Goal: Task Accomplishment & Management: Complete application form

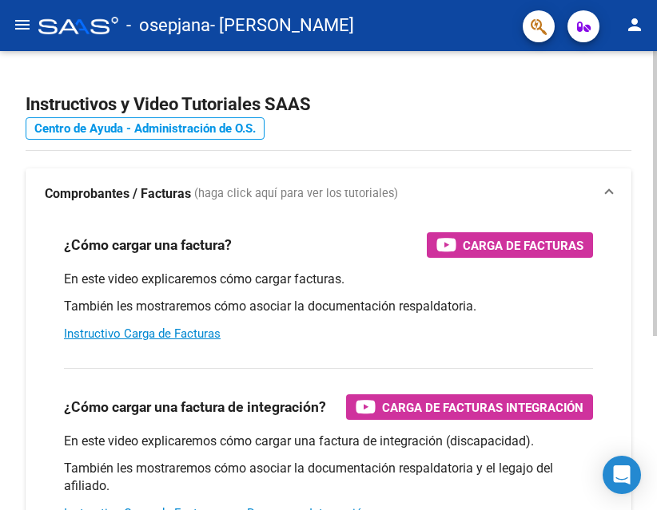
click at [236, 119] on link "Centro de Ayuda - Administración de O.S." at bounding box center [145, 128] width 239 height 22
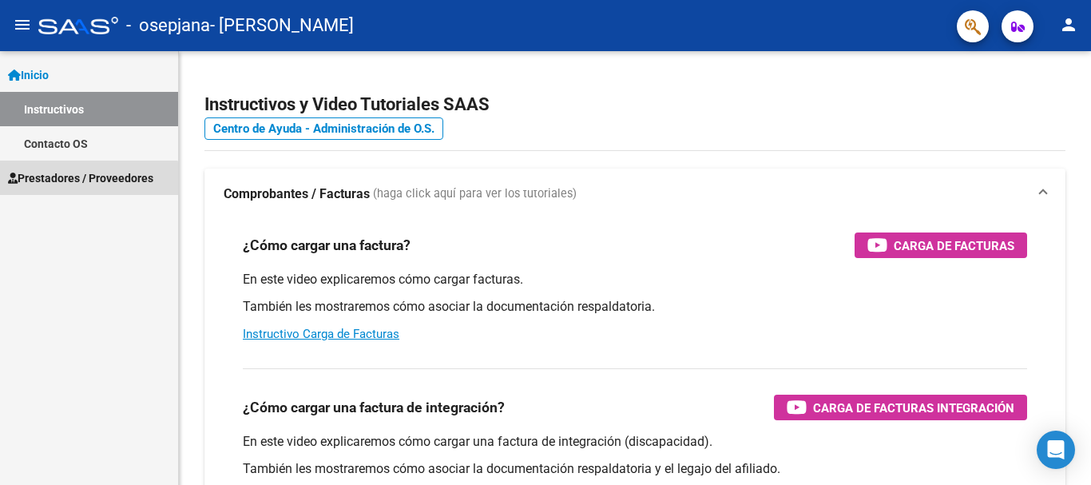
click at [50, 187] on link "Prestadores / Proveedores" at bounding box center [89, 178] width 178 height 34
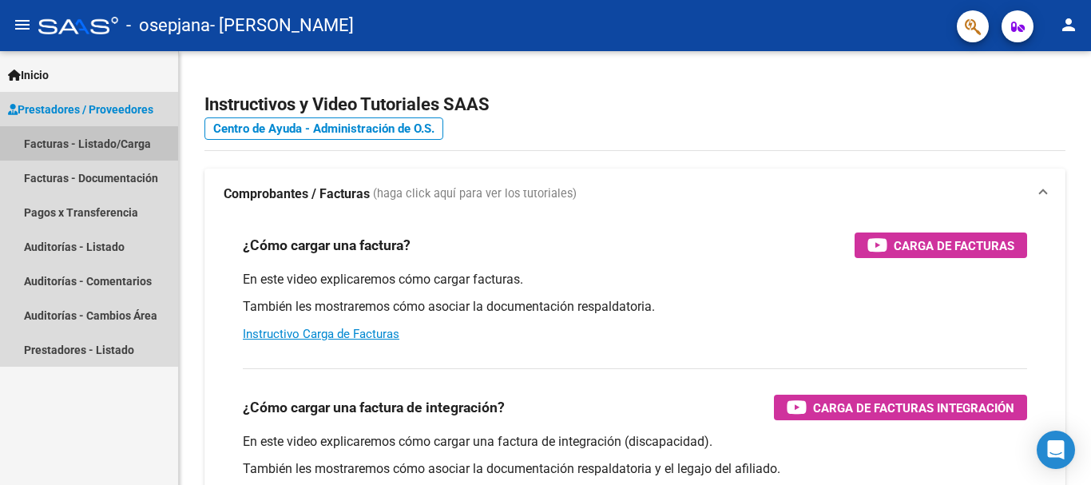
click at [67, 145] on link "Facturas - Listado/Carga" at bounding box center [89, 143] width 178 height 34
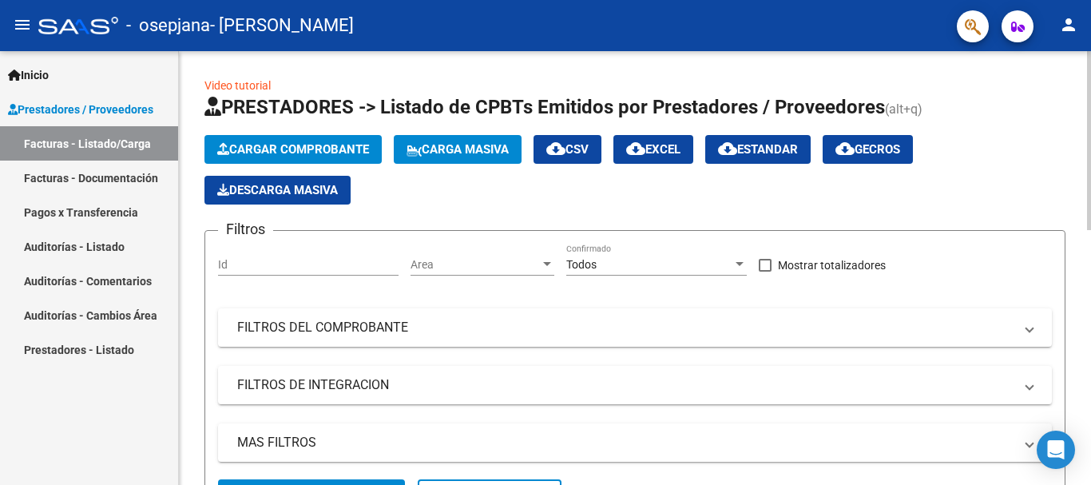
click at [285, 151] on span "Cargar Comprobante" at bounding box center [293, 149] width 152 height 14
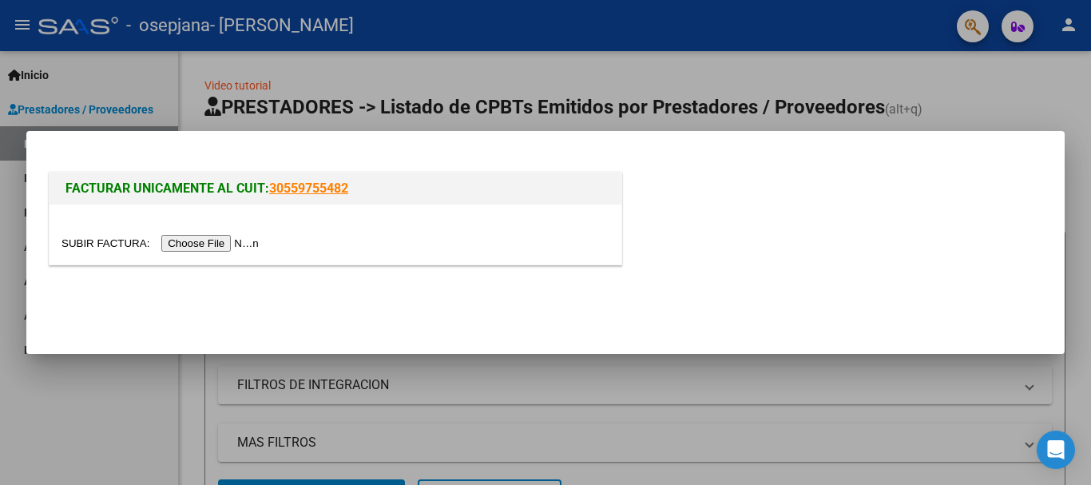
click at [231, 247] on input "file" at bounding box center [163, 243] width 202 height 17
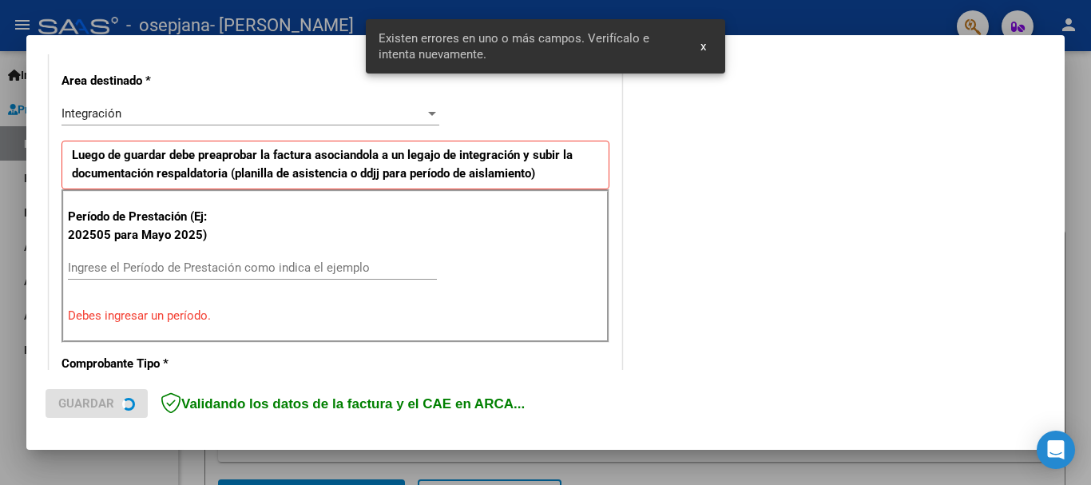
scroll to position [369, 0]
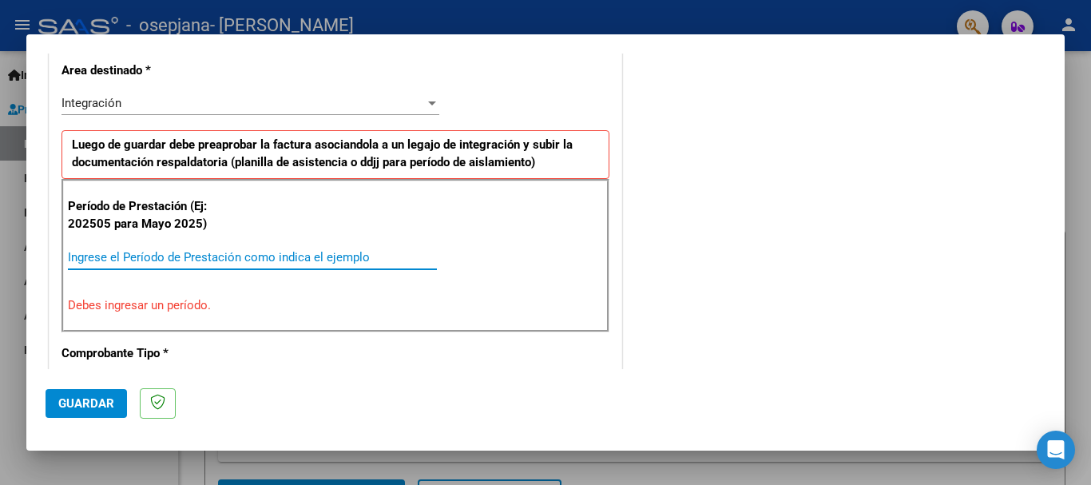
click at [315, 252] on input "Ingrese el Período de Prestación como indica el ejemplo" at bounding box center [252, 257] width 369 height 14
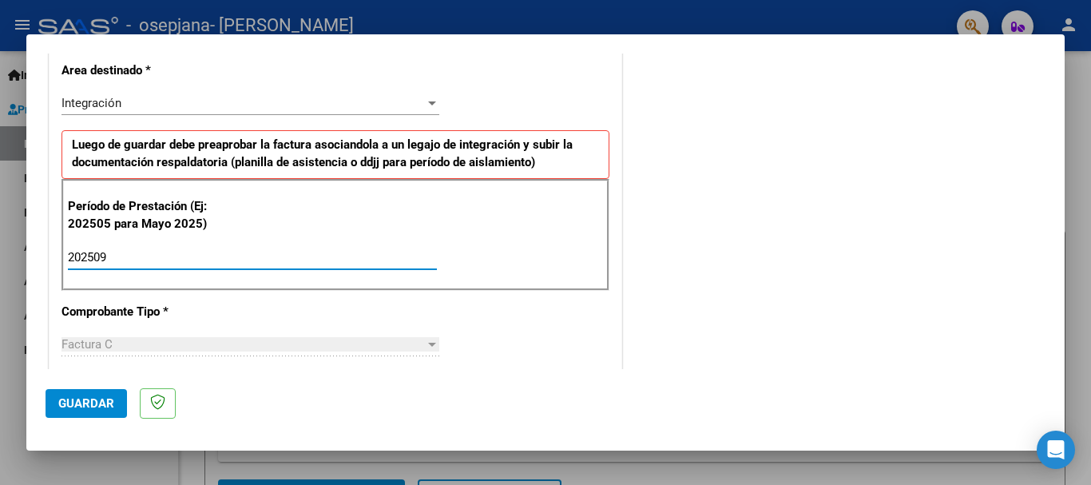
type input "202509"
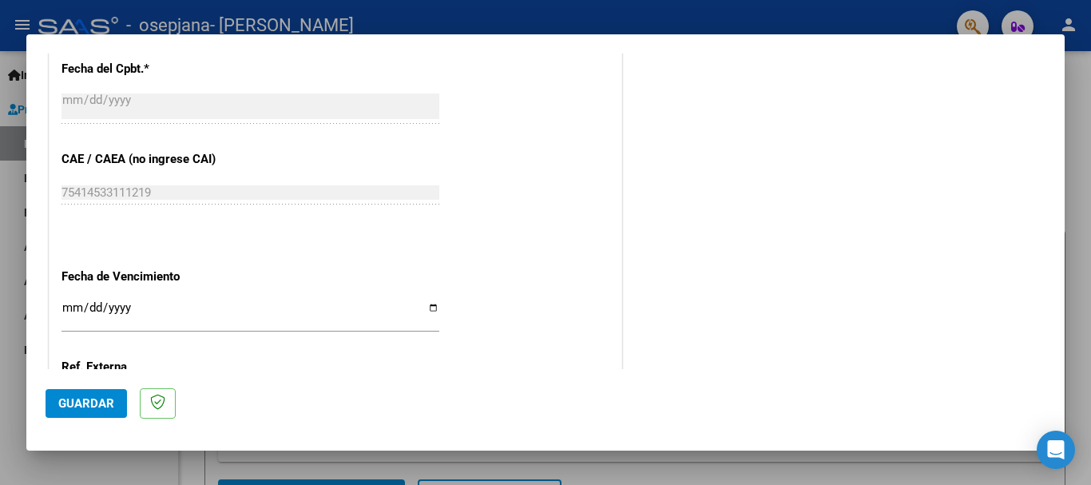
scroll to position [1090, 0]
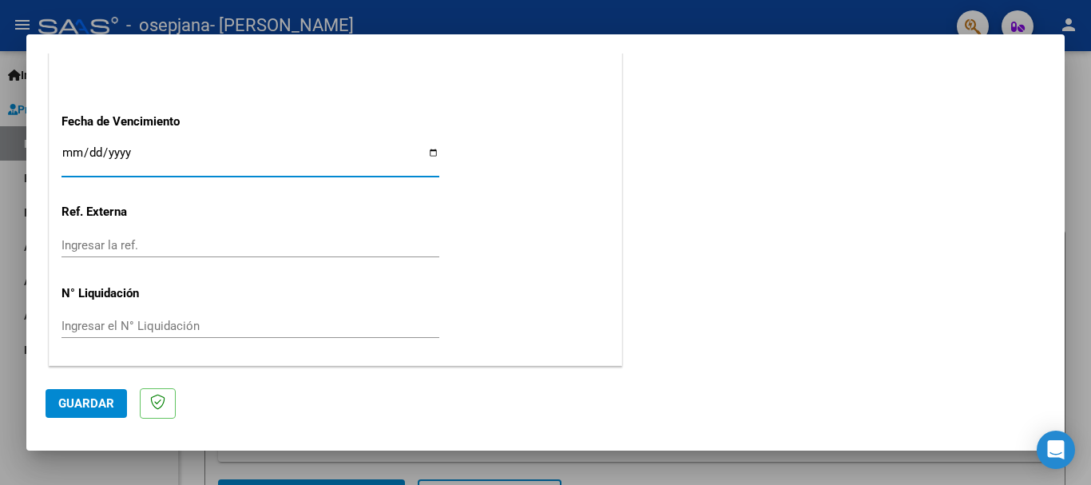
click at [426, 153] on input "Ingresar la fecha" at bounding box center [251, 159] width 378 height 26
type input "[DATE]"
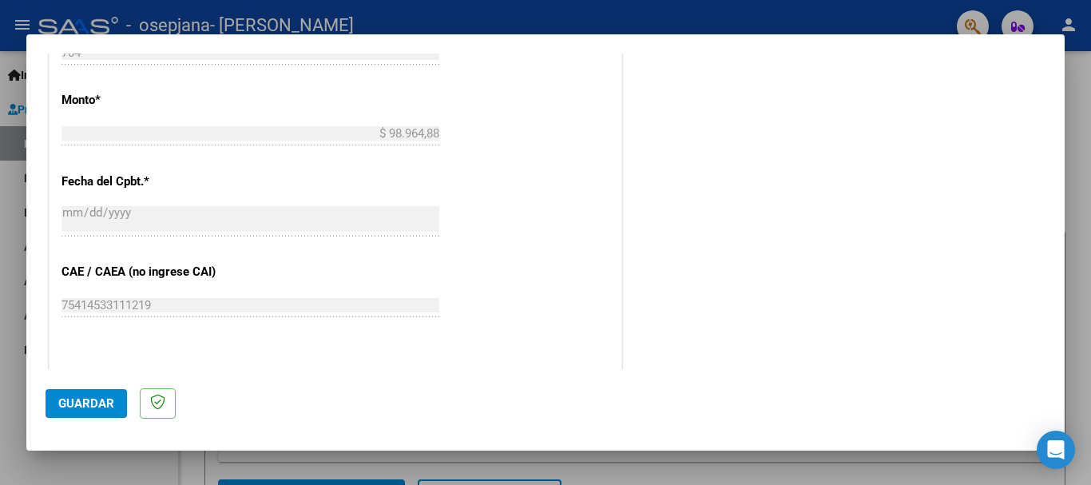
click at [656, 59] on mat-dialog-content "COMPROBANTE VER COMPROBANTE El comprobante fue leído exitosamente. DATOS DEL CO…" at bounding box center [545, 211] width 1038 height 315
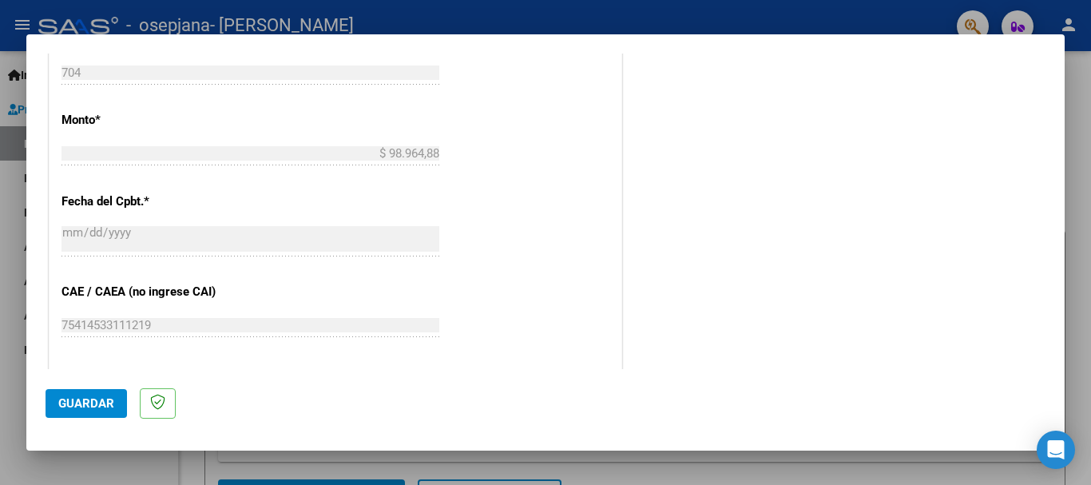
click at [656, 60] on mat-dialog-content "COMPROBANTE VER COMPROBANTE El comprobante fue leído exitosamente. DATOS DEL CO…" at bounding box center [545, 211] width 1038 height 315
click at [656, 61] on mat-dialog-content "COMPROBANTE VER COMPROBANTE El comprobante fue leído exitosamente. DATOS DEL CO…" at bounding box center [545, 211] width 1038 height 315
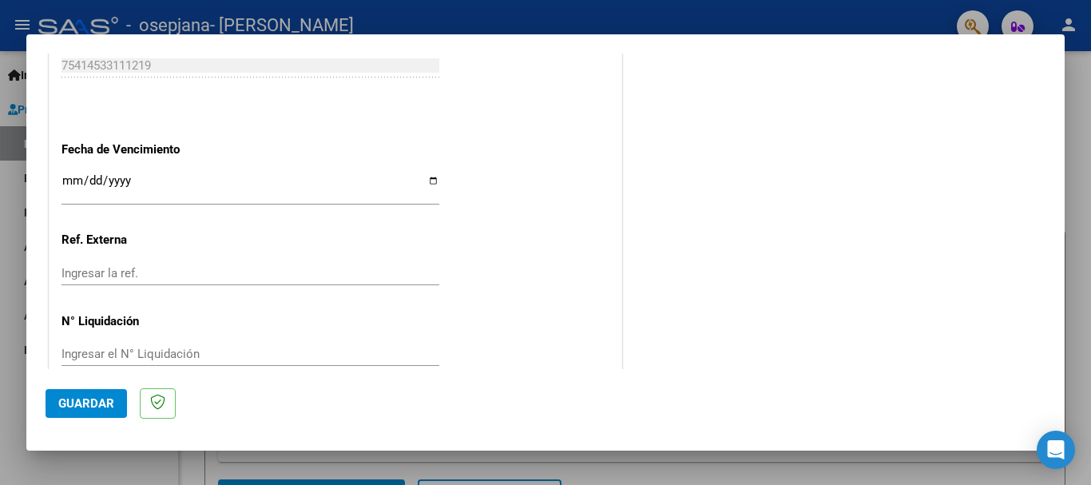
scroll to position [1090, 0]
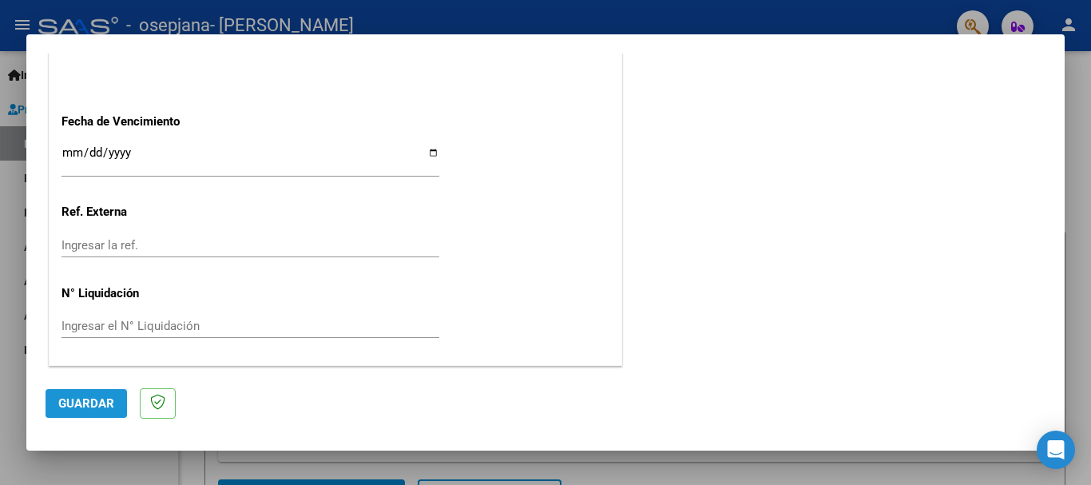
click at [97, 400] on span "Guardar" at bounding box center [86, 403] width 56 height 14
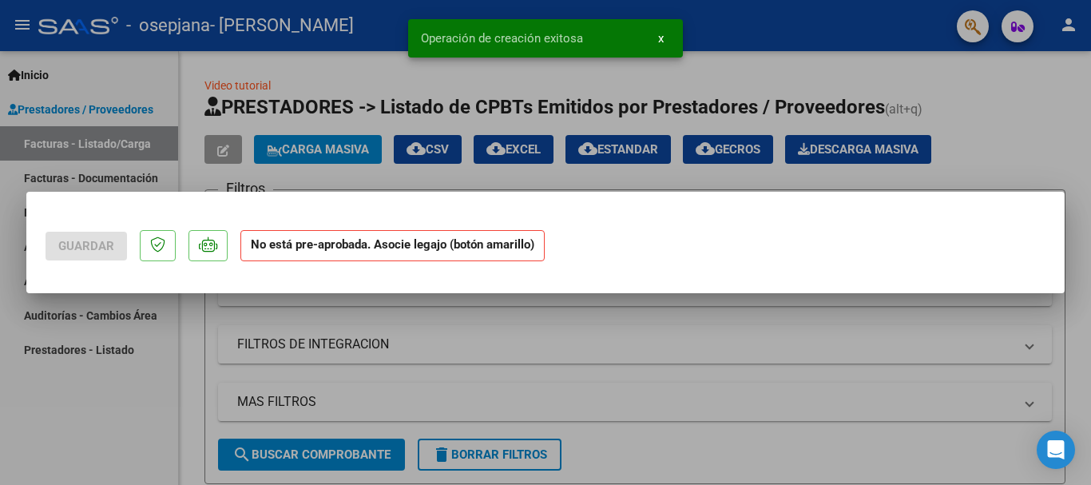
scroll to position [0, 0]
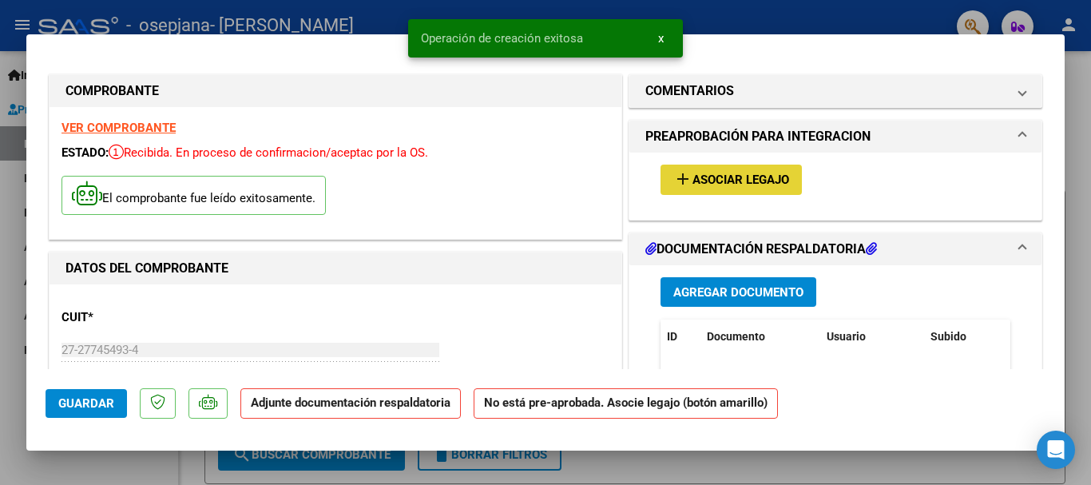
click at [656, 181] on span "Asociar Legajo" at bounding box center [740, 180] width 97 height 14
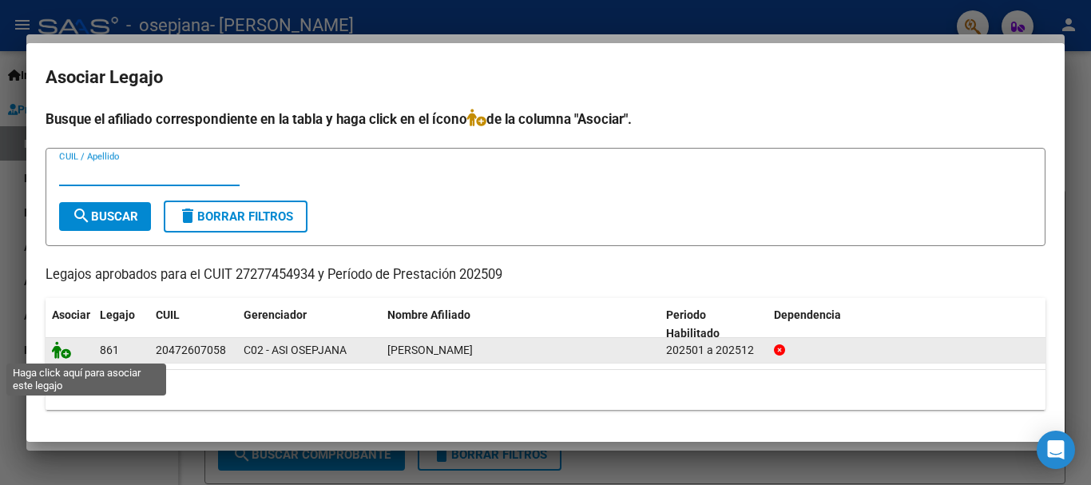
click at [65, 351] on icon at bounding box center [61, 350] width 19 height 18
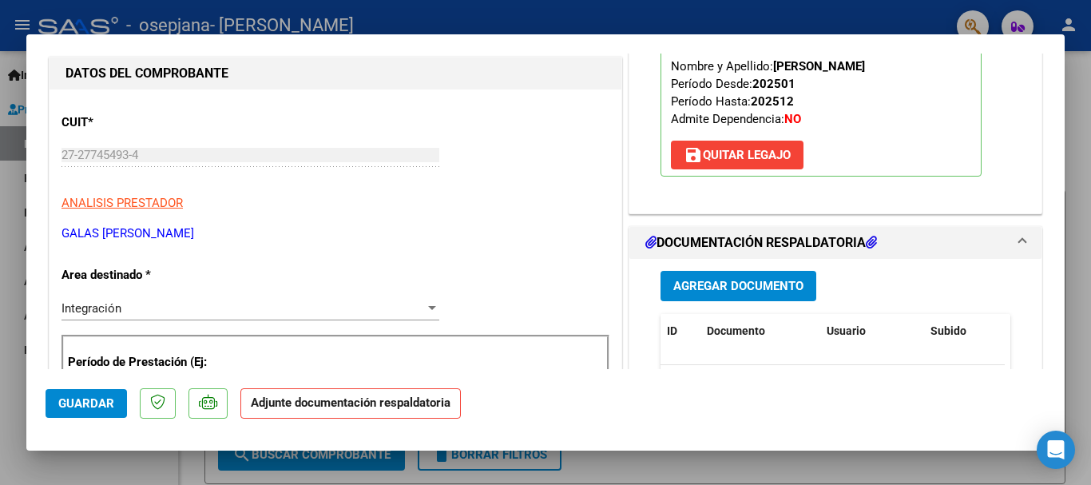
scroll to position [256, 0]
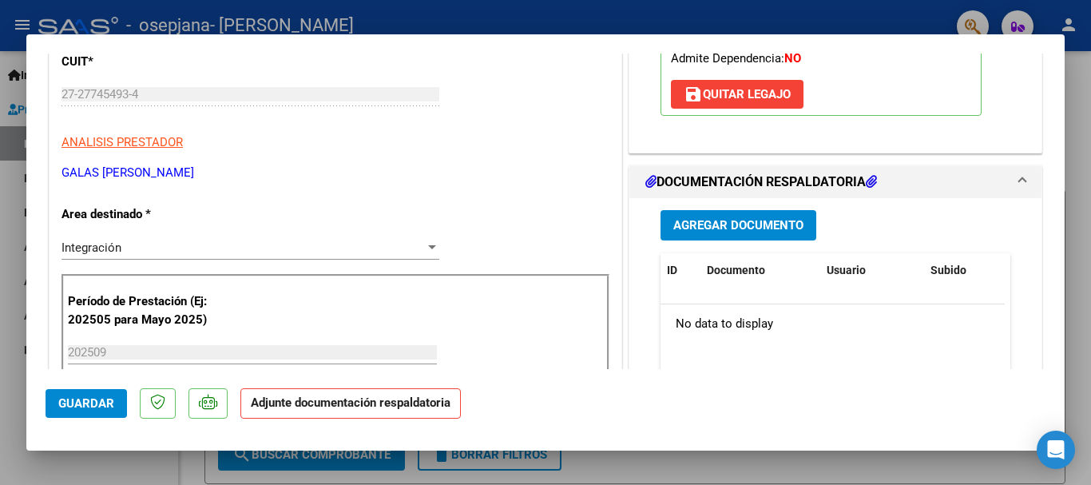
click at [656, 229] on span "Agregar Documento" at bounding box center [738, 226] width 130 height 14
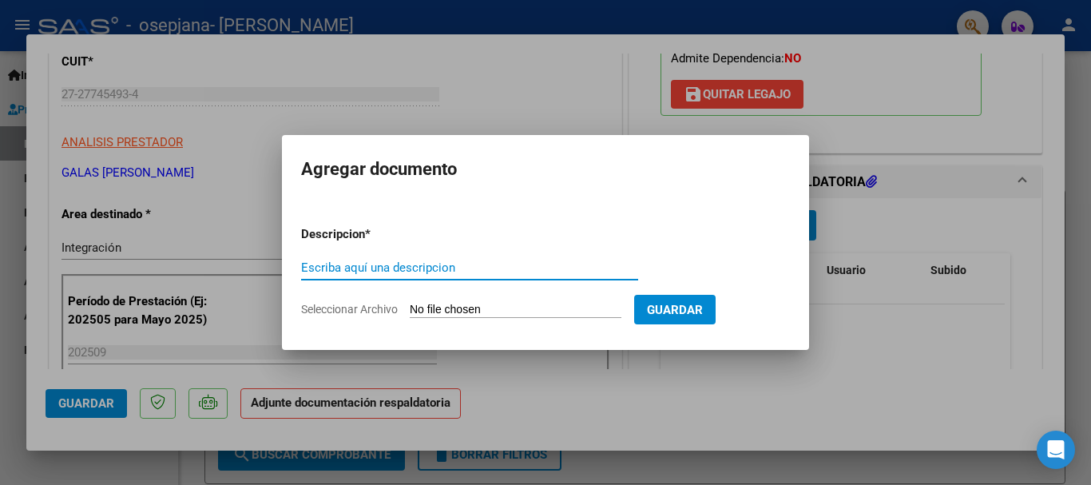
click at [478, 262] on input "Escriba aquí una descripcion" at bounding box center [469, 267] width 337 height 14
type input "asistencia"
click at [450, 307] on input "Seleccionar Archivo" at bounding box center [516, 310] width 212 height 15
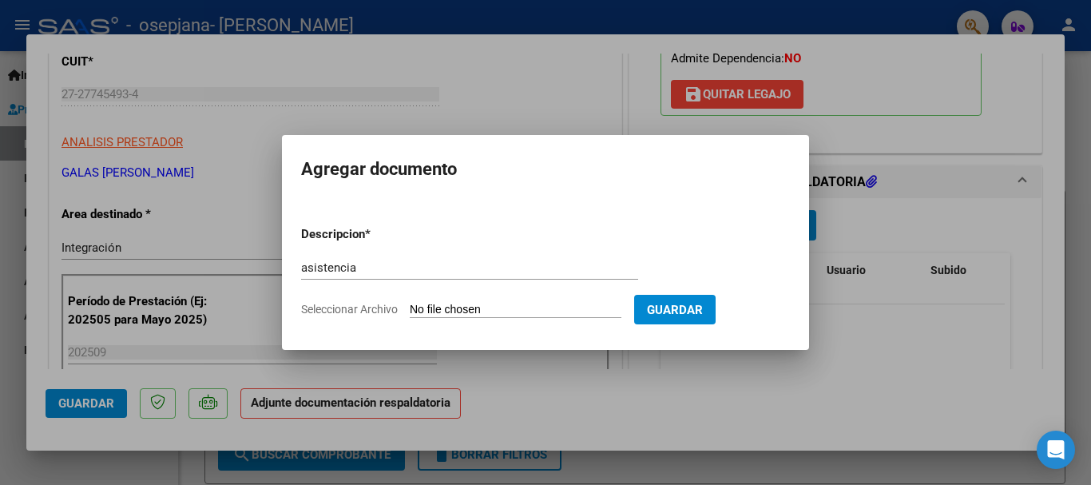
type input "C:\fakepath\[DATE] [PERSON_NAME] IMG-20251010-WA0010-1.pdf"
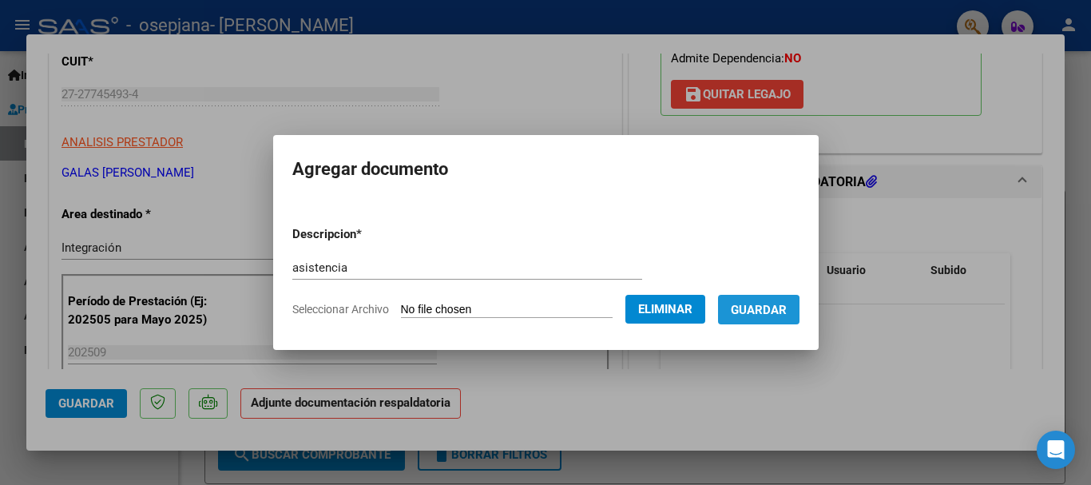
click at [656, 314] on span "Guardar" at bounding box center [759, 310] width 56 height 14
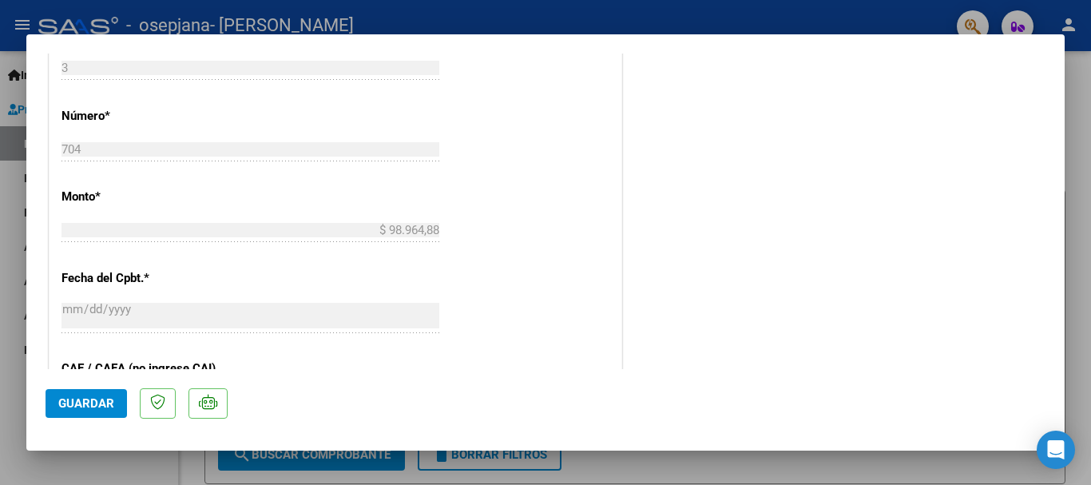
scroll to position [756, 0]
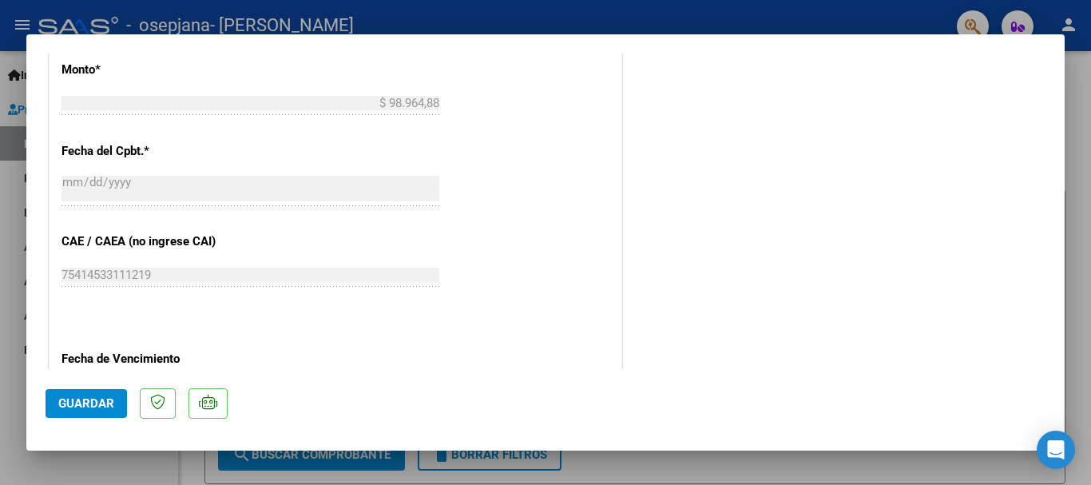
click at [656, 369] on mat-dialog-container "COMPROBANTE VER COMPROBANTE ESTADO: Recibida. En proceso de confirmacion/acepta…" at bounding box center [545, 242] width 1038 height 416
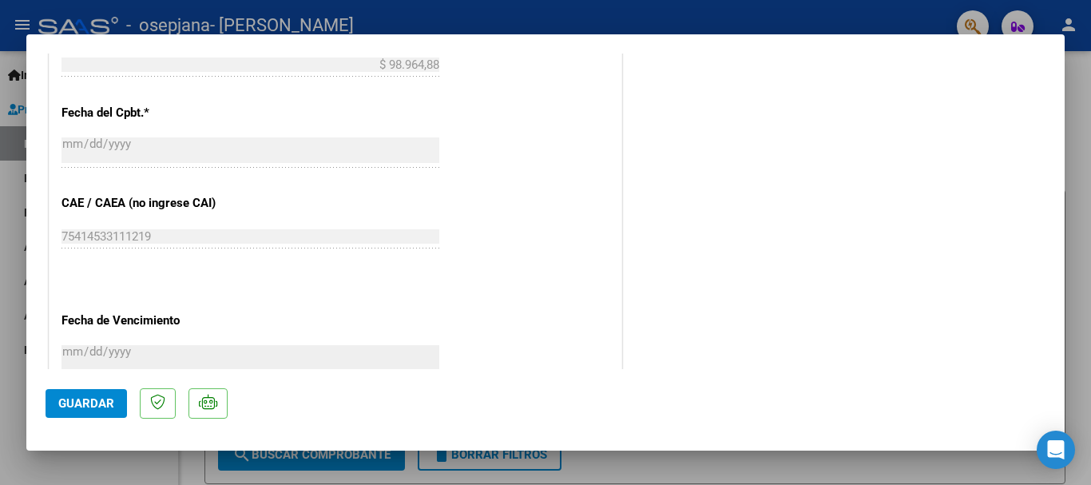
scroll to position [916, 0]
click at [656, 371] on mat-dialog-container "COMPROBANTE VER COMPROBANTE ESTADO: Recibida. En proceso de confirmacion/acepta…" at bounding box center [545, 242] width 1038 height 416
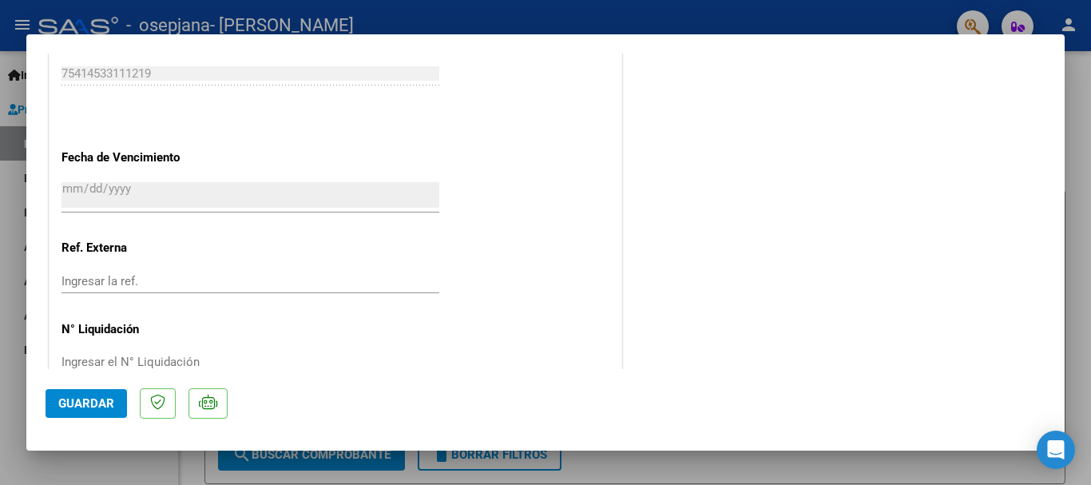
scroll to position [1114, 0]
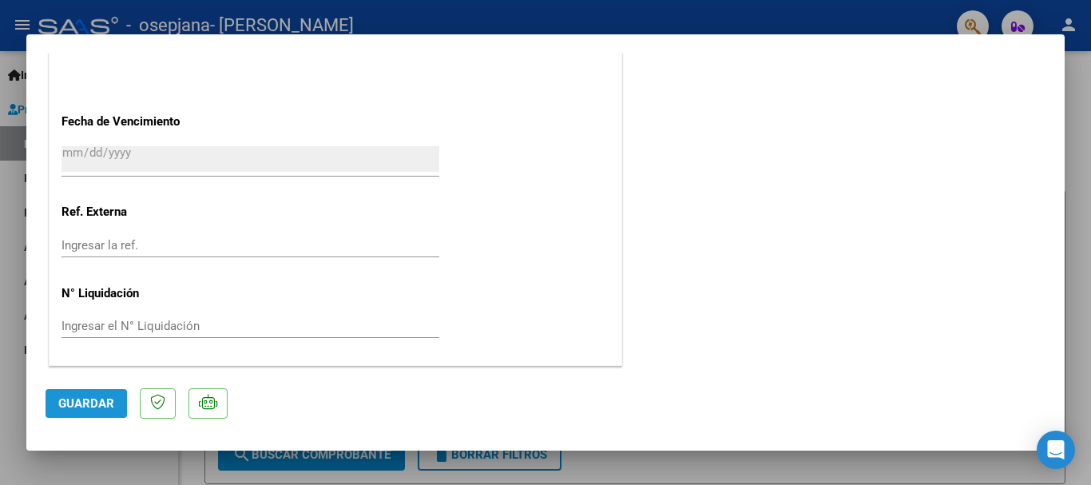
click at [101, 399] on span "Guardar" at bounding box center [86, 403] width 56 height 14
